Goal: Information Seeking & Learning: Learn about a topic

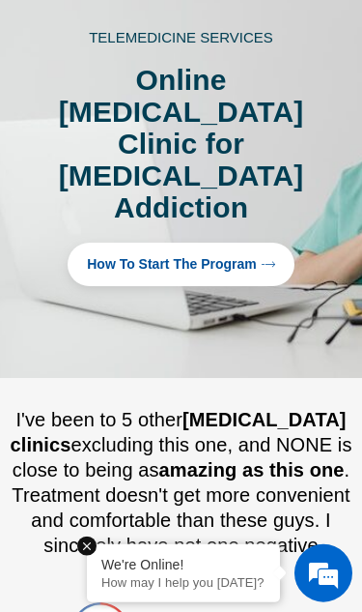
scroll to position [159, 0]
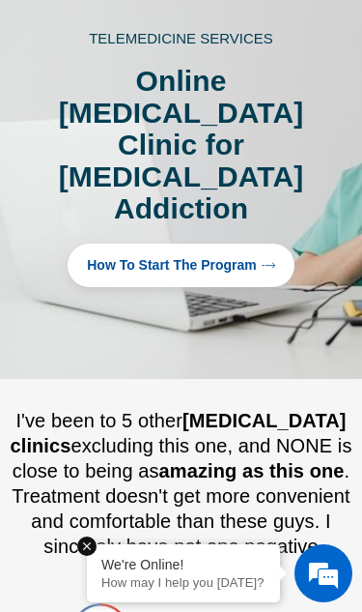
click at [264, 244] on link "How to Start the program" at bounding box center [181, 265] width 227 height 43
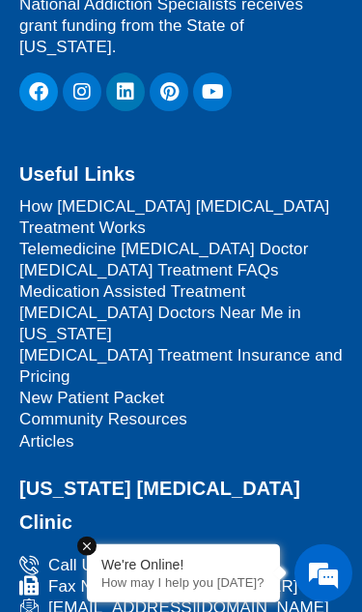
scroll to position [2271, 0]
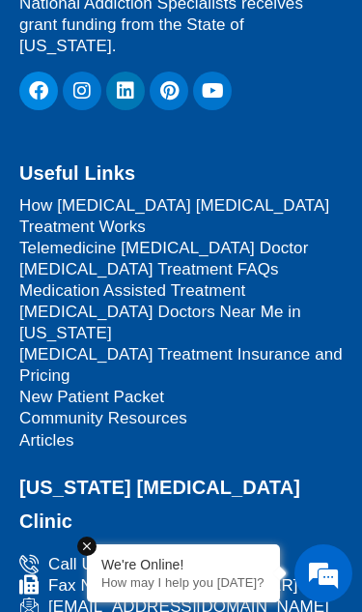
click at [189, 238] on span "Telemedicine [MEDICAL_DATA] Doctor" at bounding box center [163, 248] width 289 height 21
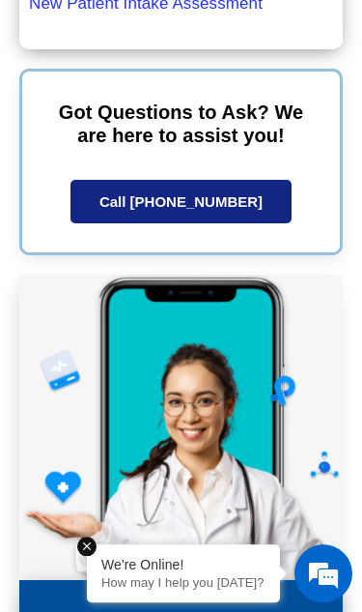
scroll to position [6256, 0]
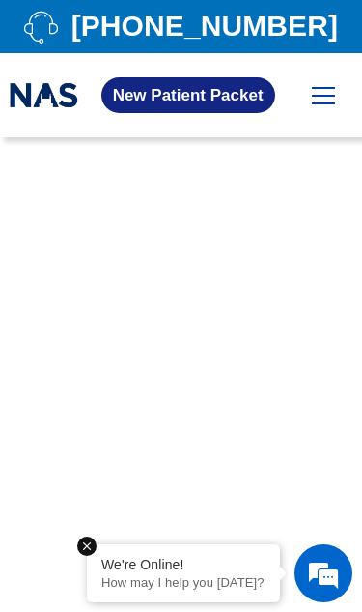
click at [335, 78] on div "Home About Us Our Mission Online Suboxone Clinic Our Location Tennessee Our Tre…" at bounding box center [323, 95] width 51 height 55
click at [328, 93] on label at bounding box center [323, 95] width 23 height 17
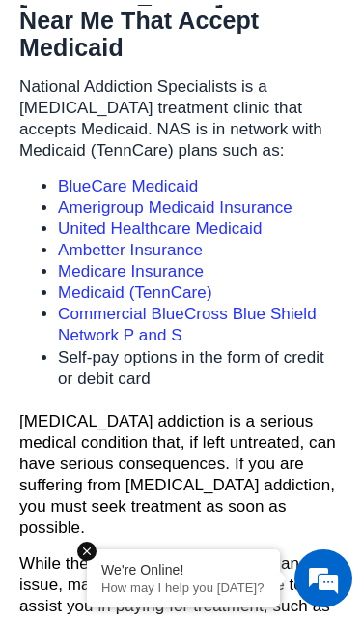
scroll to position [1707, 0]
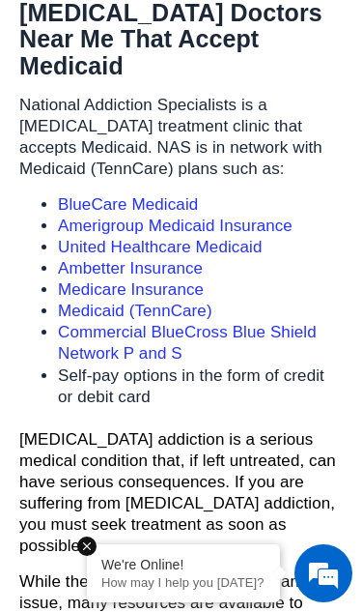
click at [145, 259] on link "Ambetter Insurance" at bounding box center [130, 268] width 145 height 18
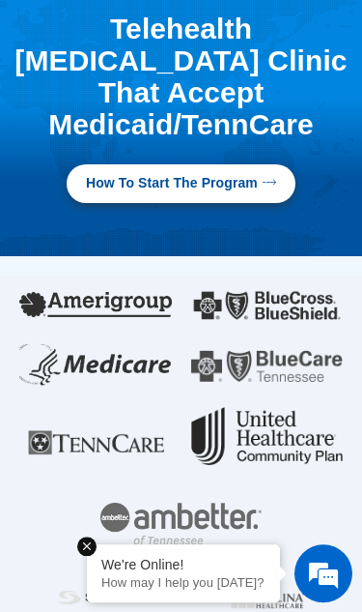
scroll to position [0, 0]
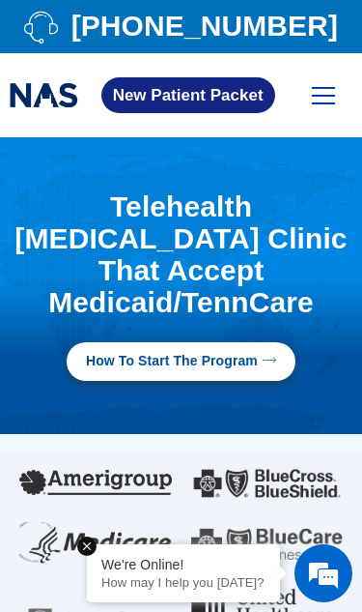
click at [327, 102] on span at bounding box center [323, 103] width 23 height 2
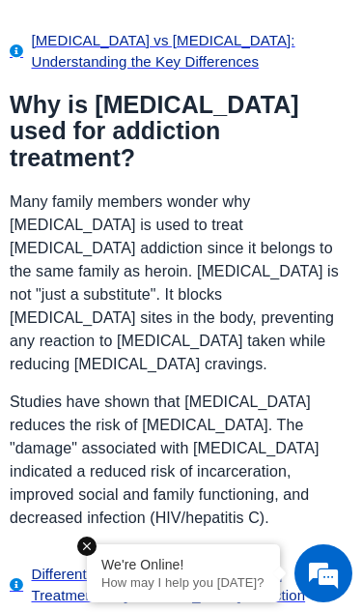
scroll to position [716, 0]
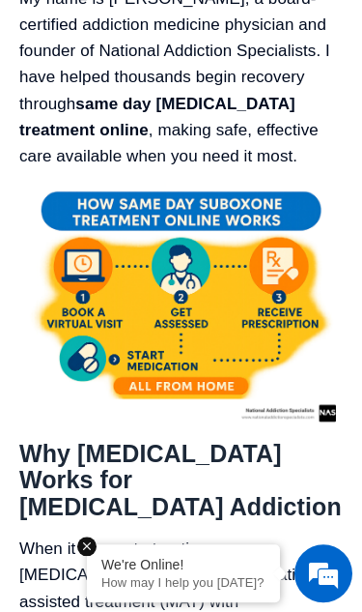
scroll to position [1762, 0]
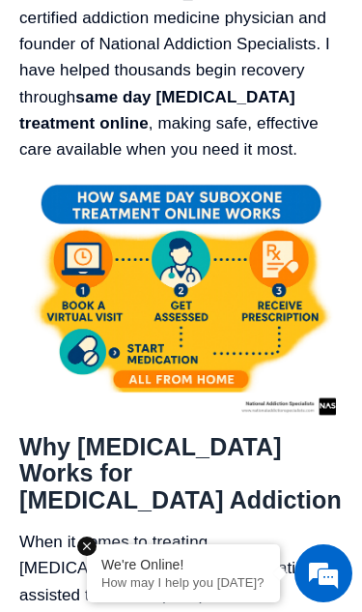
click at [249, 177] on img at bounding box center [181, 299] width 324 height 244
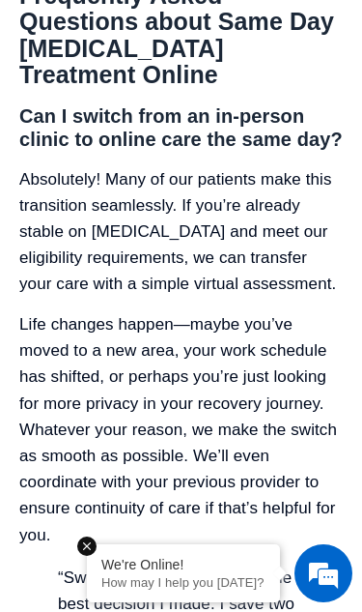
scroll to position [16940, 0]
